Goal: Find contact information: Find contact information

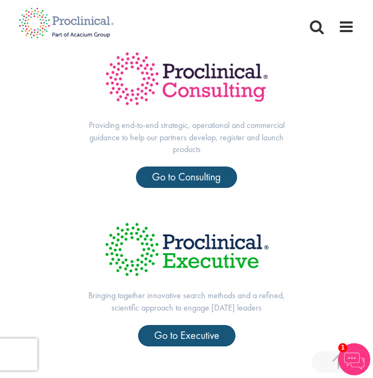
scroll to position [517, 0]
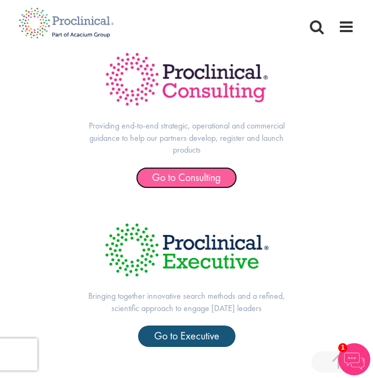
click at [159, 176] on span "Go to Consulting" at bounding box center [186, 177] width 69 height 14
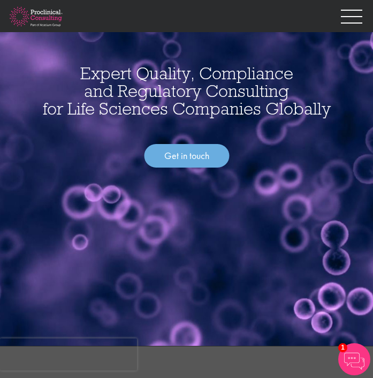
click at [207, 137] on div "Expert Quality, Compliance and Regulatory Consulting for Life Sciences Companie…" at bounding box center [186, 111] width 373 height 114
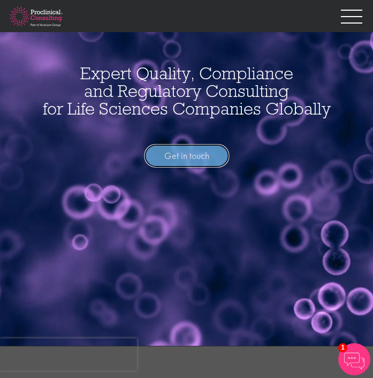
click at [207, 154] on link "Get in touch" at bounding box center [186, 156] width 85 height 24
